Goal: Task Accomplishment & Management: Manage account settings

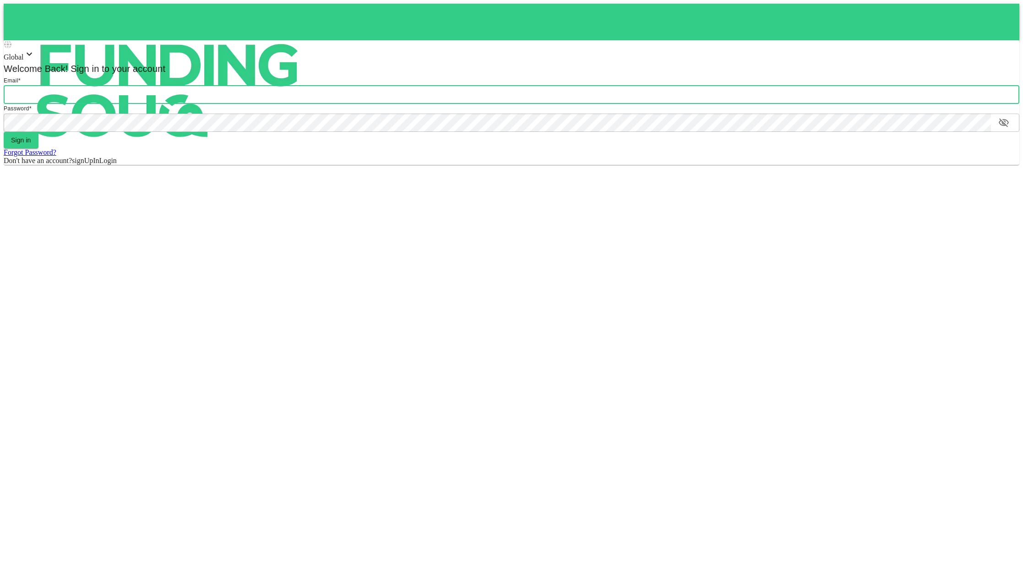
click at [83, 88] on input "email" at bounding box center [512, 95] width 1016 height 18
click at [33, 98] on input "email" at bounding box center [512, 95] width 1016 height 18
type input "ucf.daoudi@gmail.com"
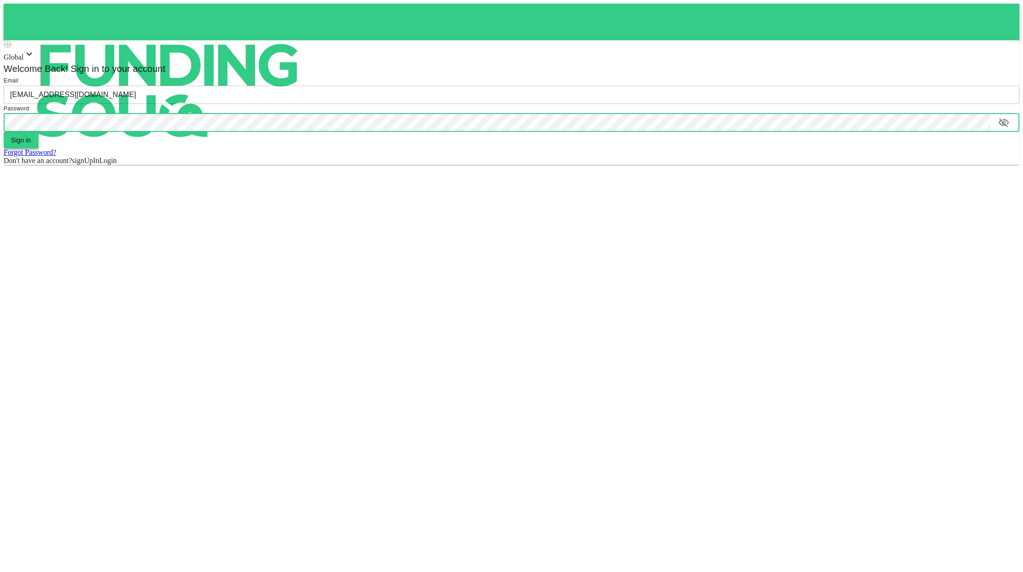
click at [17, 139] on button "Sign in" at bounding box center [21, 140] width 35 height 16
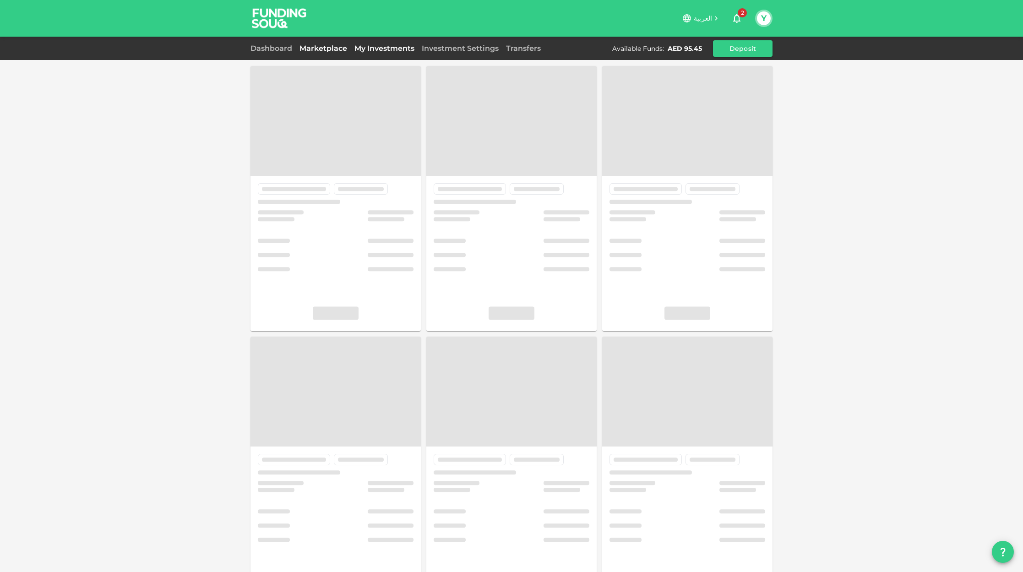
click at [376, 49] on link "My Investments" at bounding box center [384, 48] width 67 height 9
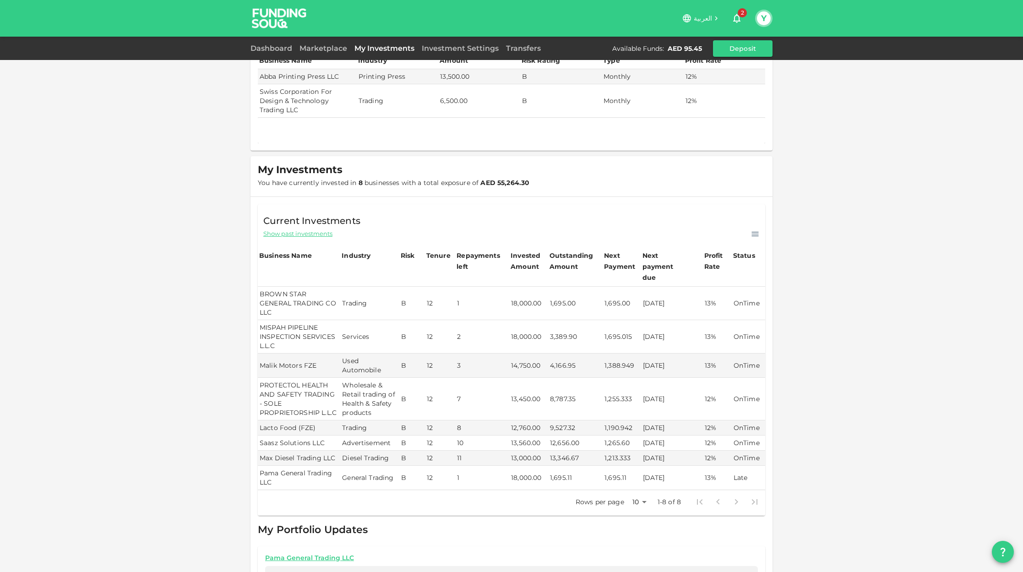
scroll to position [35, 0]
